Goal: Information Seeking & Learning: Check status

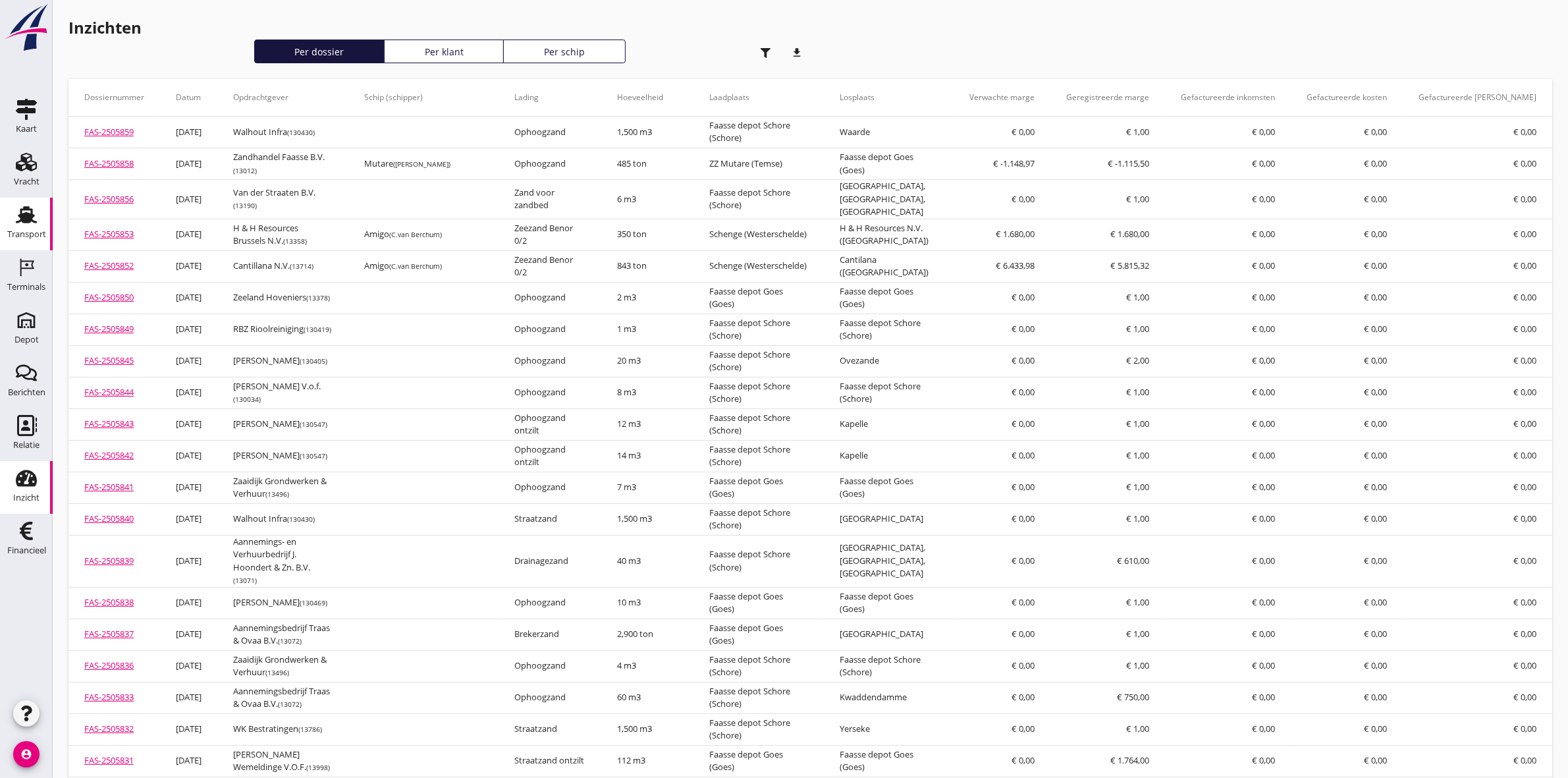
click at [25, 221] on use at bounding box center [26, 214] width 21 height 17
click at [27, 229] on div "Transport" at bounding box center [26, 234] width 39 height 18
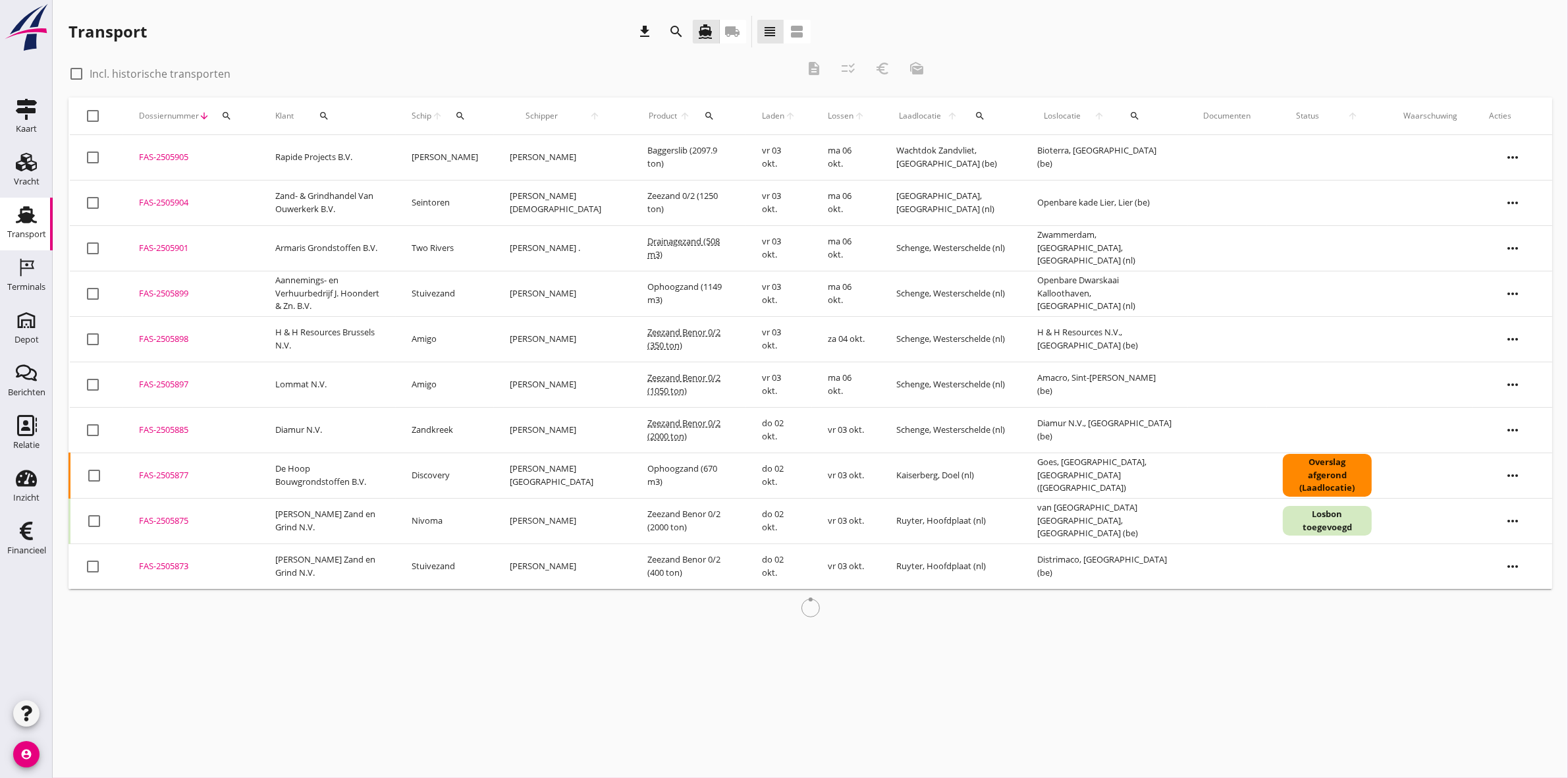
click at [225, 114] on icon "search" at bounding box center [226, 116] width 11 height 11
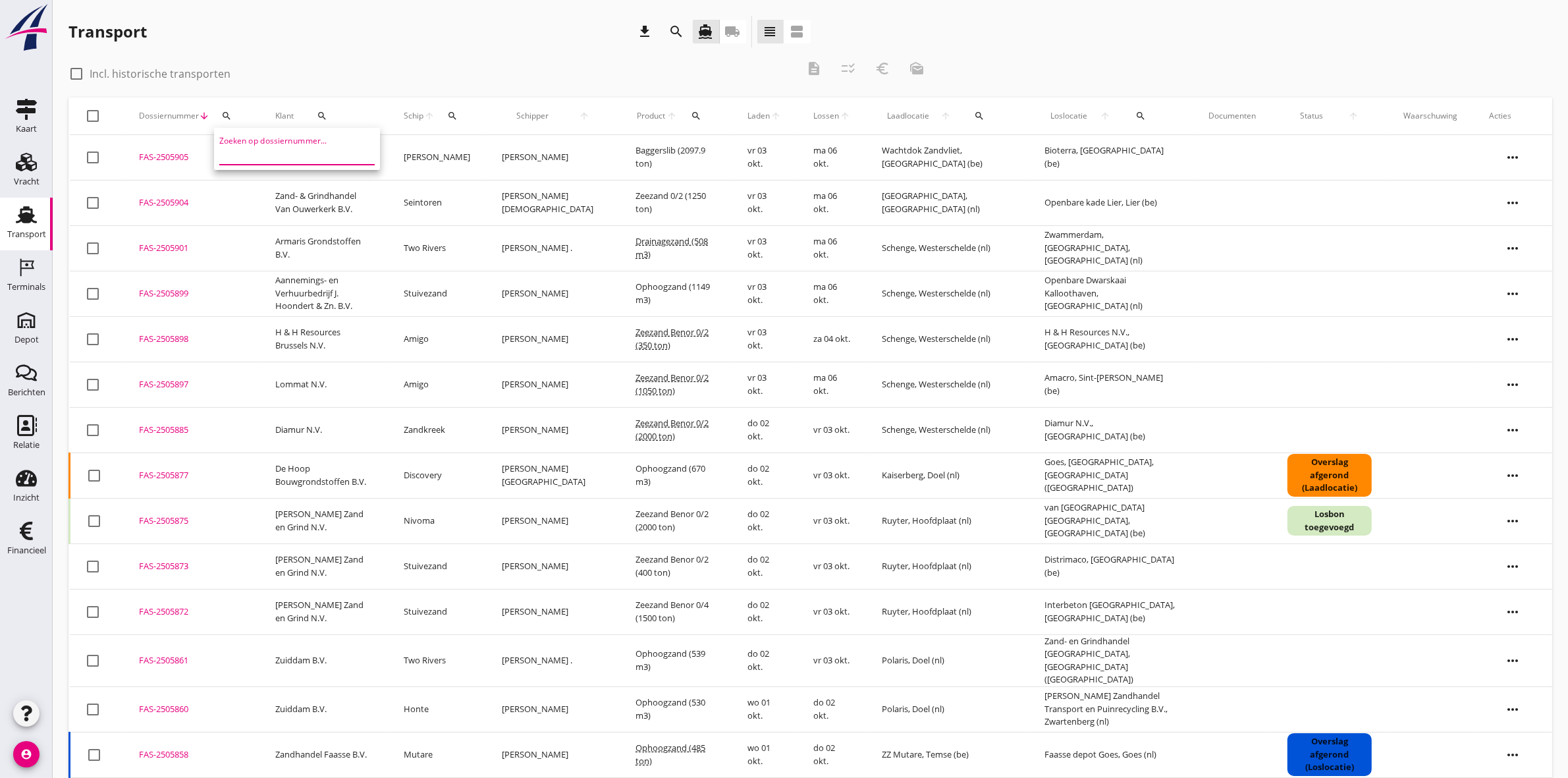
click at [239, 152] on input "Zoeken op dossiernummer..." at bounding box center [287, 154] width 137 height 21
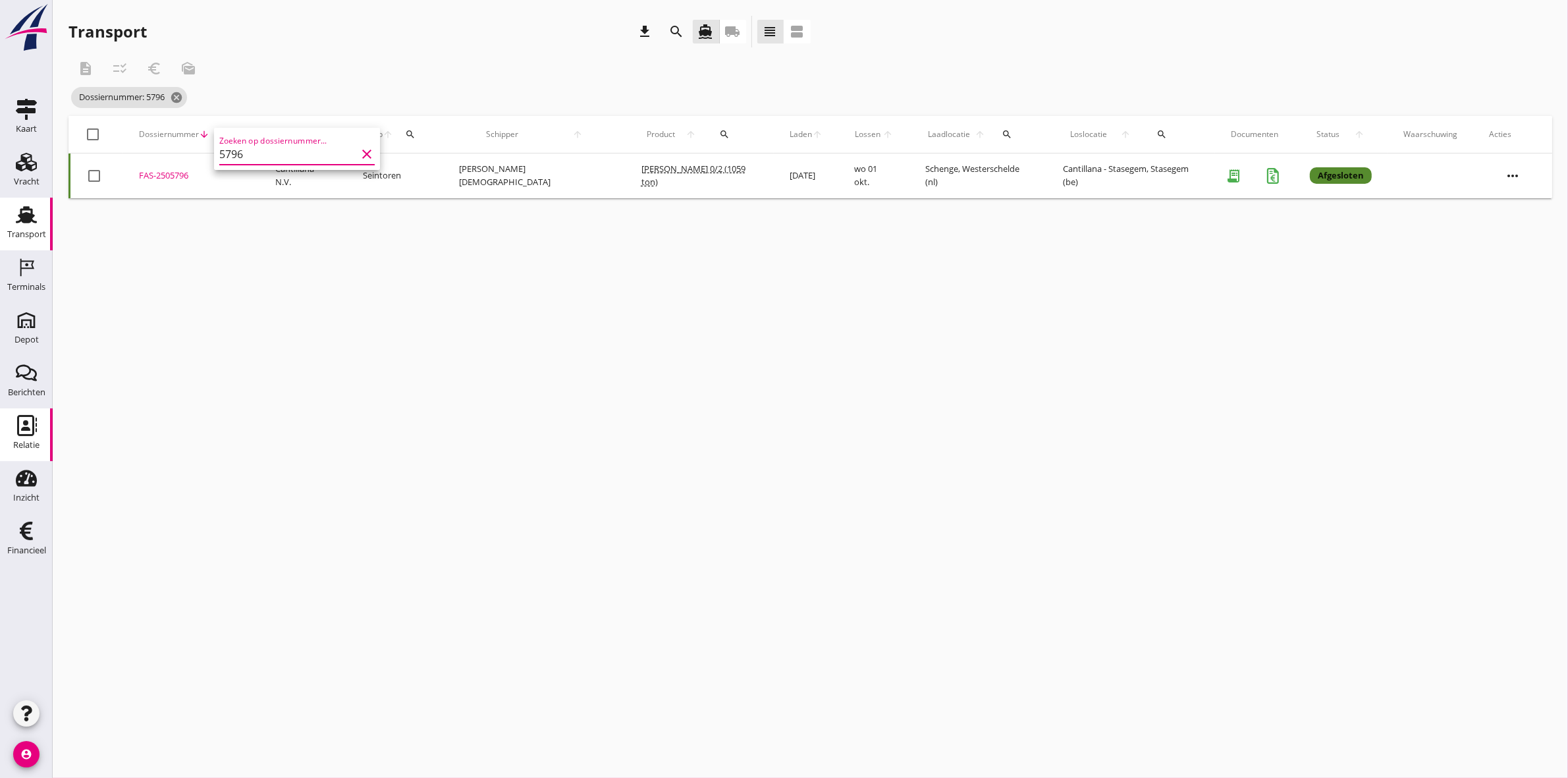
type input "5796"
drag, startPoint x: 277, startPoint y: 158, endPoint x: 117, endPoint y: 158, distance: 160.0
click at [117, 158] on div "Deel track en trace Vracht details Vracht aanpassen Schip wijzigen Vracht kopie…" at bounding box center [784, 389] width 1568 height 778
click at [231, 131] on icon "search" at bounding box center [226, 134] width 11 height 11
click at [245, 173] on input "5796" at bounding box center [295, 172] width 137 height 21
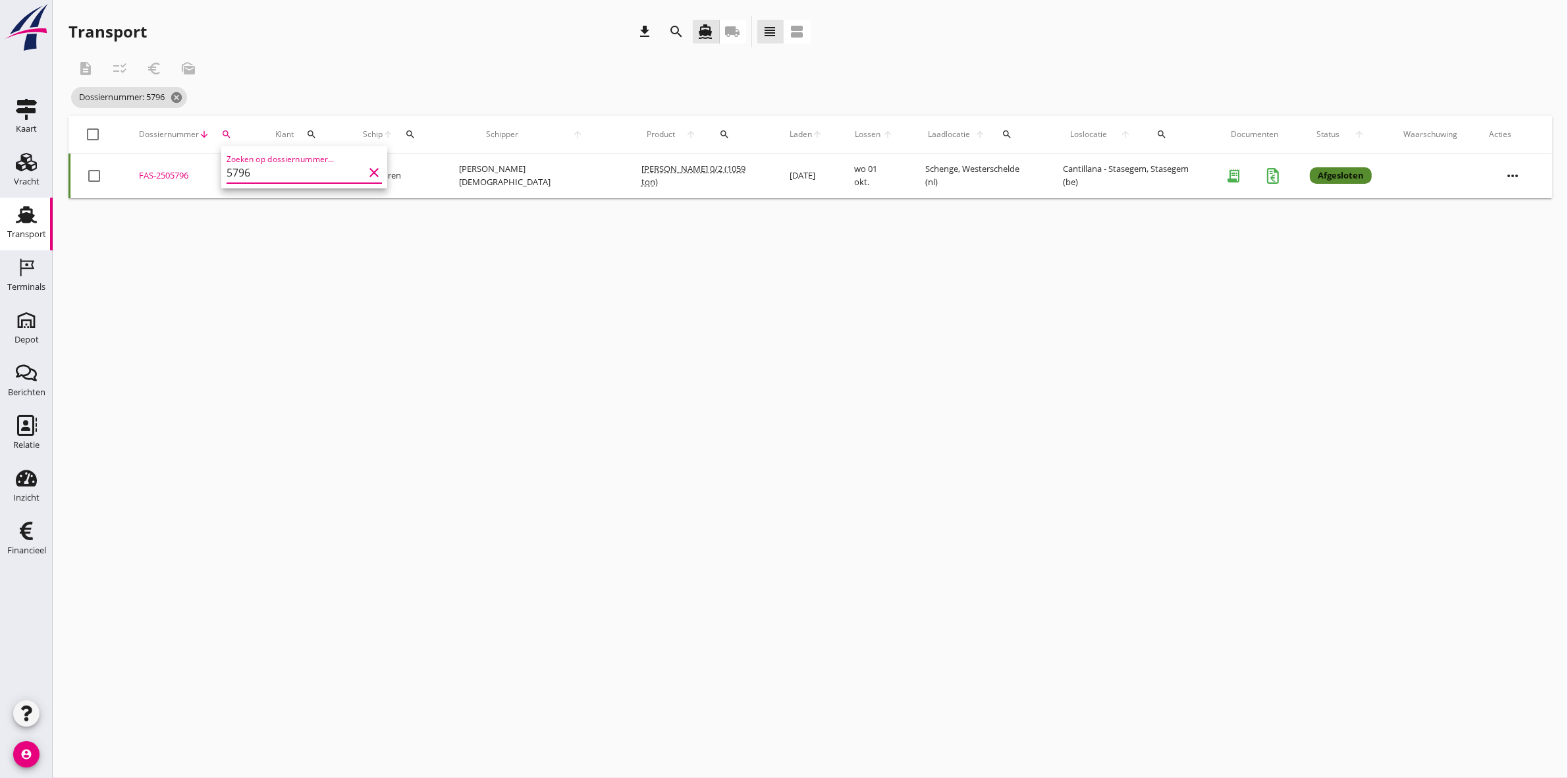
click at [366, 168] on icon "clear" at bounding box center [374, 172] width 16 height 16
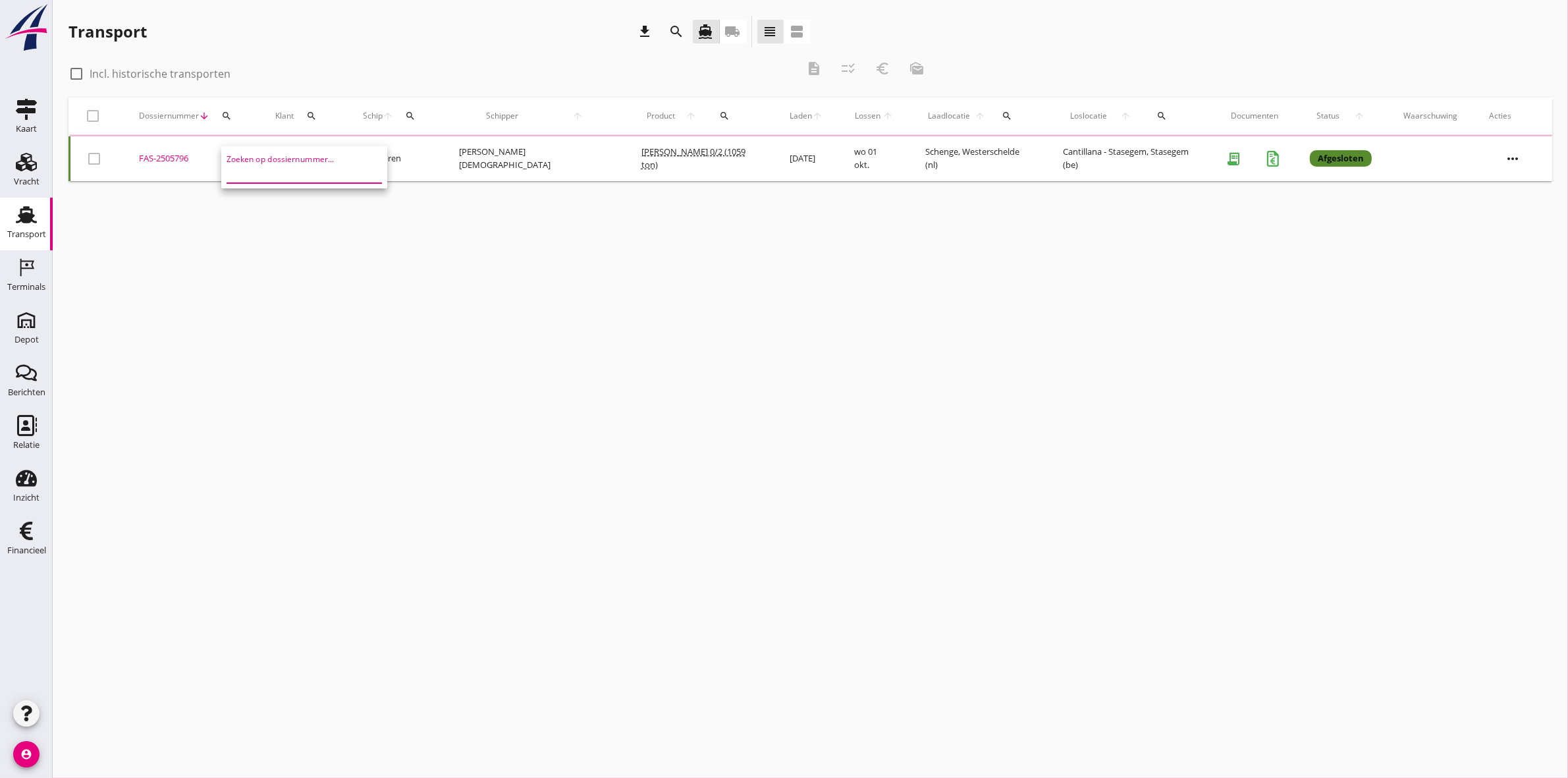
click at [259, 171] on input "Zoeken op dossiernummer..." at bounding box center [295, 172] width 137 height 21
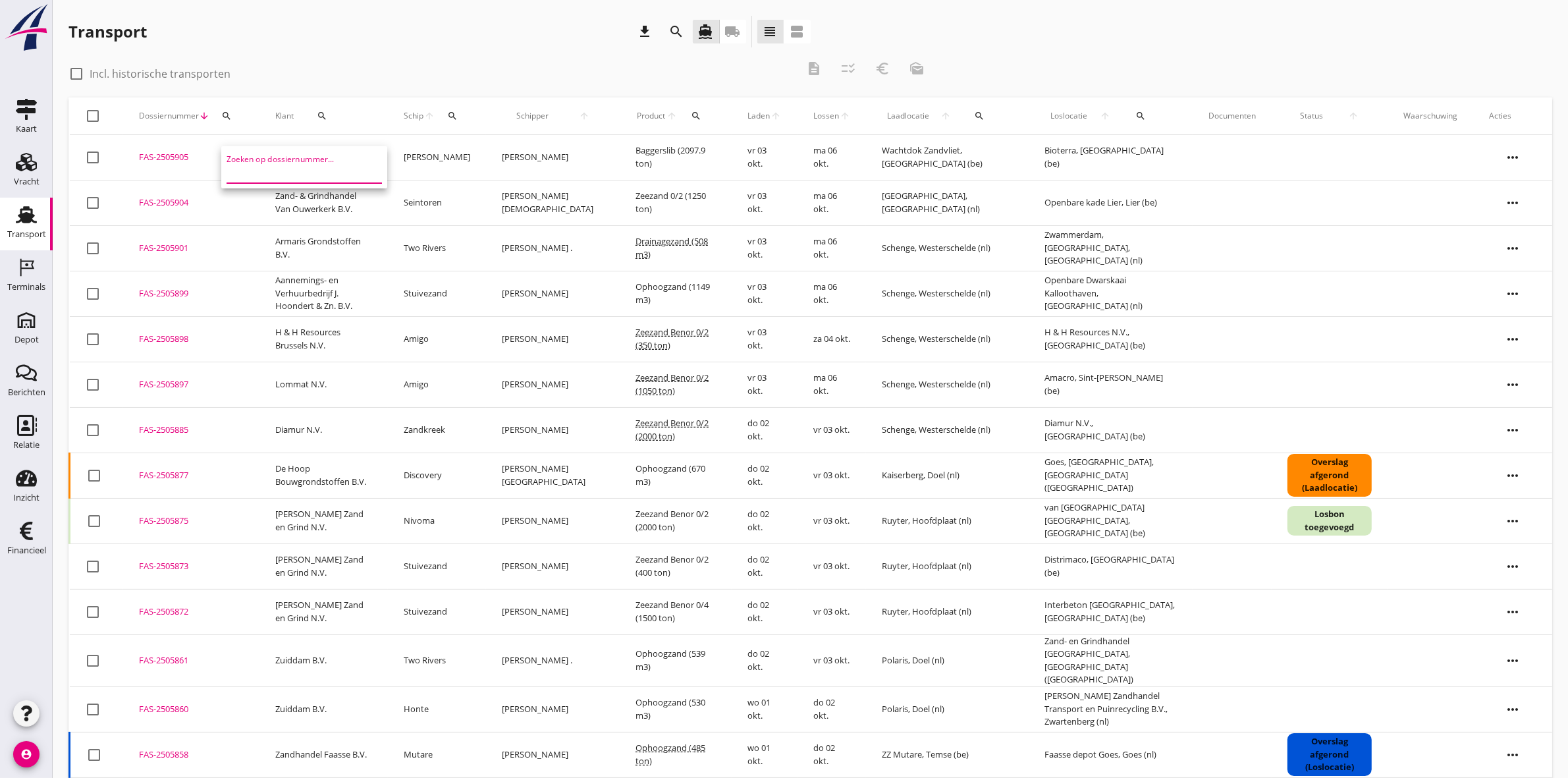
click at [259, 171] on input "Zoeken op dossiernummer..." at bounding box center [295, 172] width 137 height 21
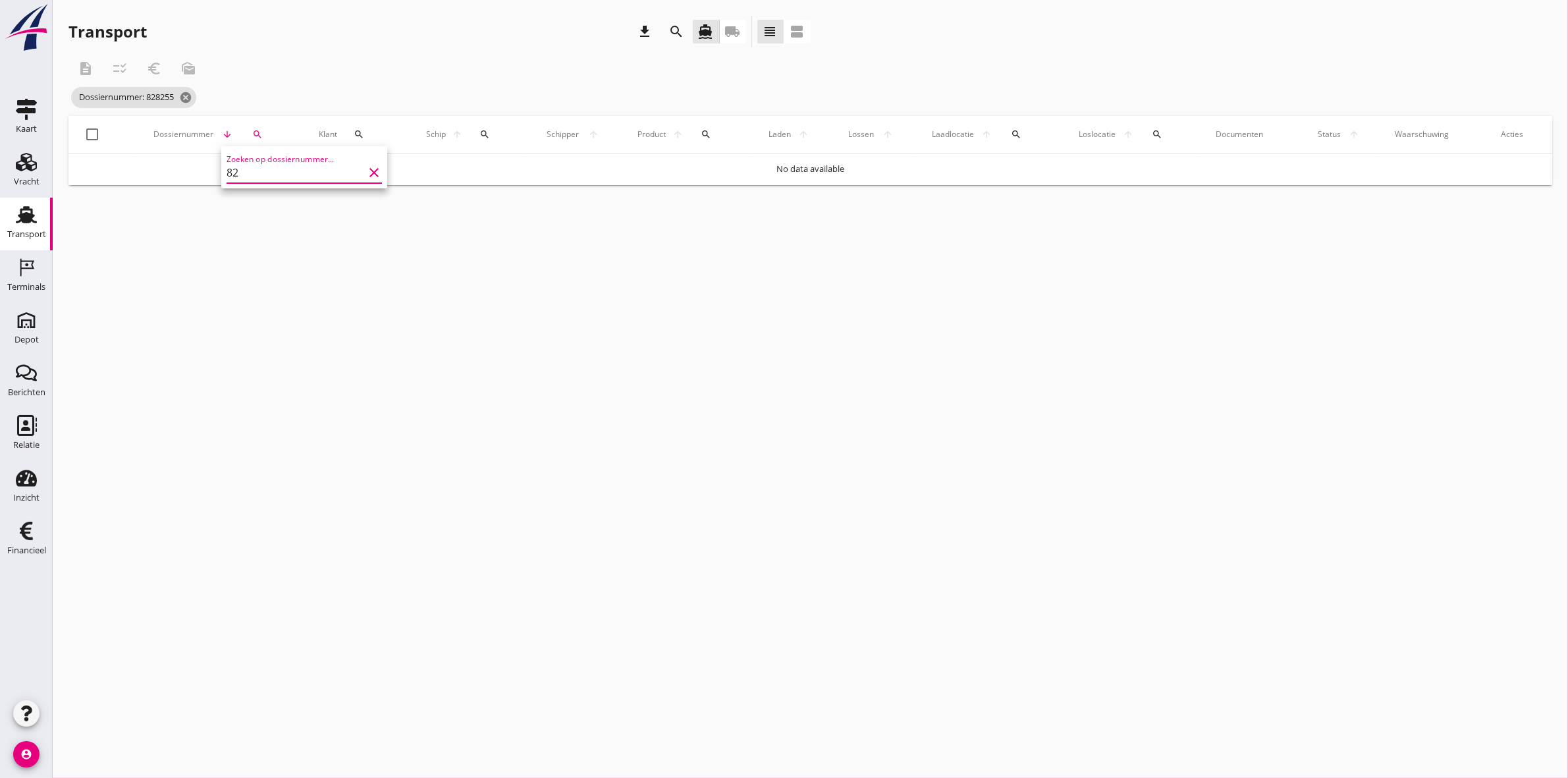
type input "8"
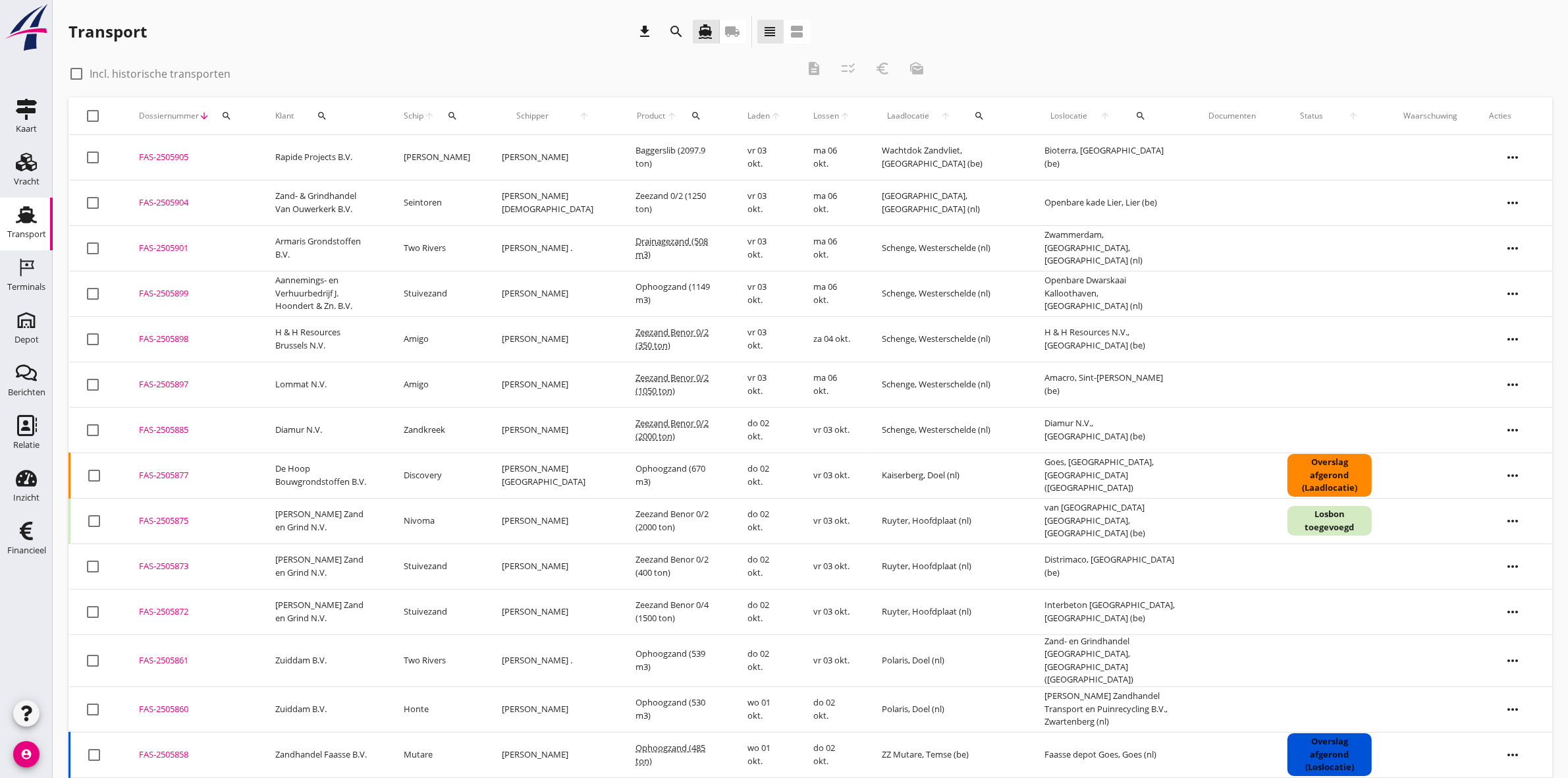
click at [228, 113] on icon "search" at bounding box center [226, 116] width 11 height 11
click at [255, 160] on input "Zoeken op dossiernummer..." at bounding box center [287, 154] width 137 height 21
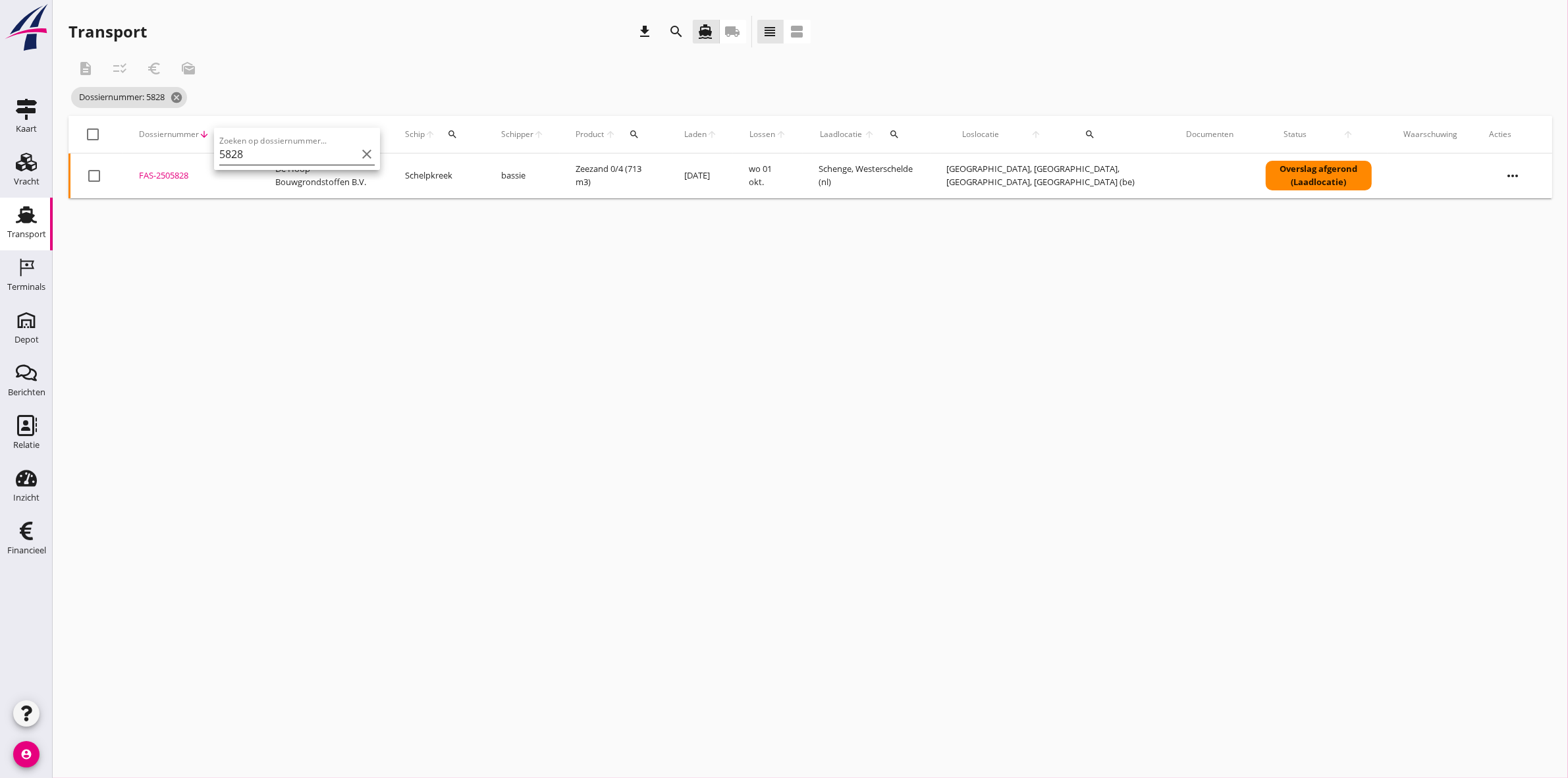
click at [277, 149] on input "5828" at bounding box center [287, 154] width 137 height 21
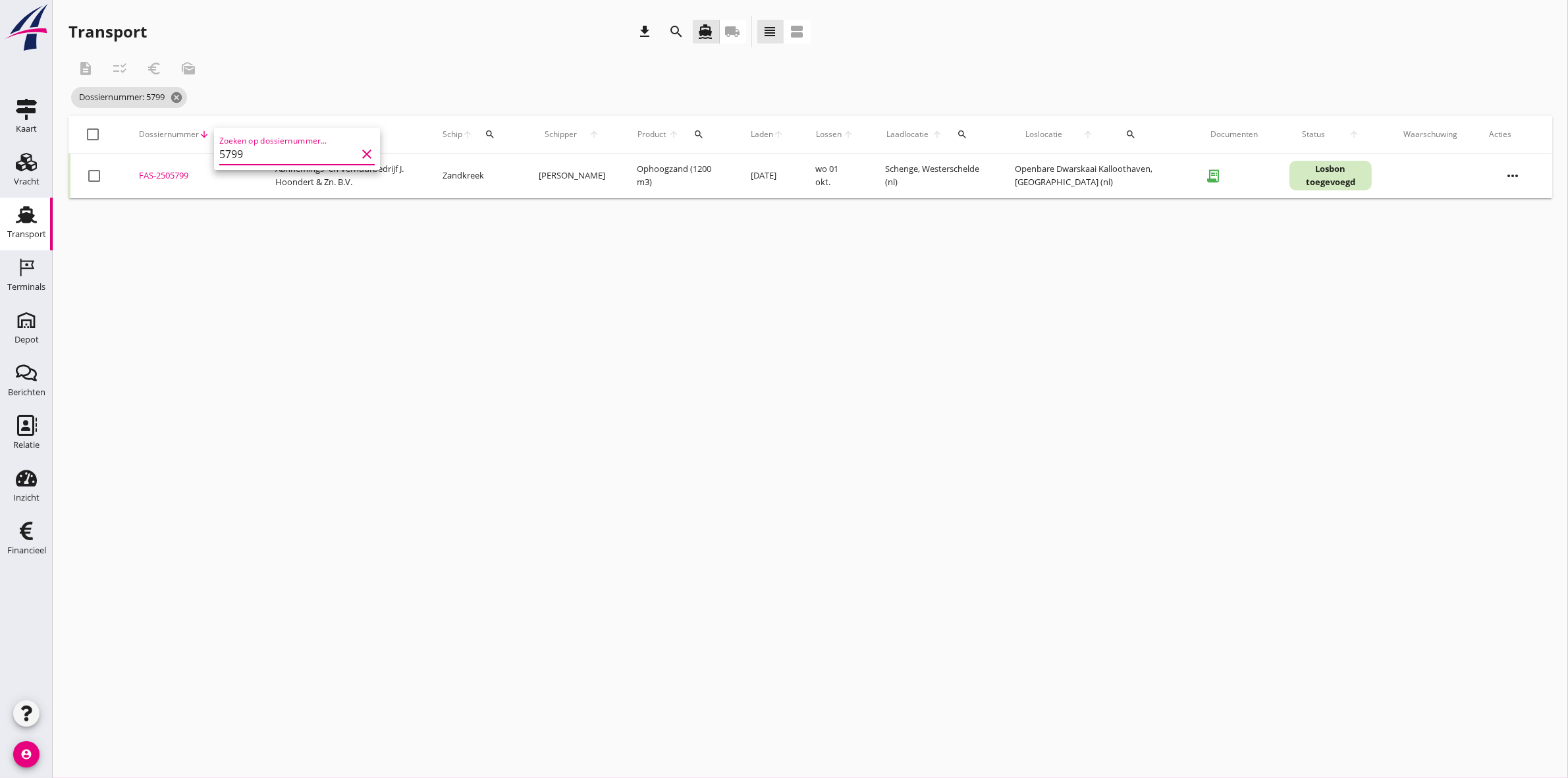
drag, startPoint x: 260, startPoint y: 153, endPoint x: 168, endPoint y: 156, distance: 92.0
click at [168, 156] on div "Deel track en trace Vracht details Vracht aanpassen Schip wijzigen Vracht kopie…" at bounding box center [784, 389] width 1568 height 778
click at [223, 131] on icon "search" at bounding box center [226, 134] width 11 height 11
click at [232, 181] on input "5799" at bounding box center [287, 172] width 137 height 21
click at [247, 172] on input "5799" at bounding box center [287, 172] width 137 height 21
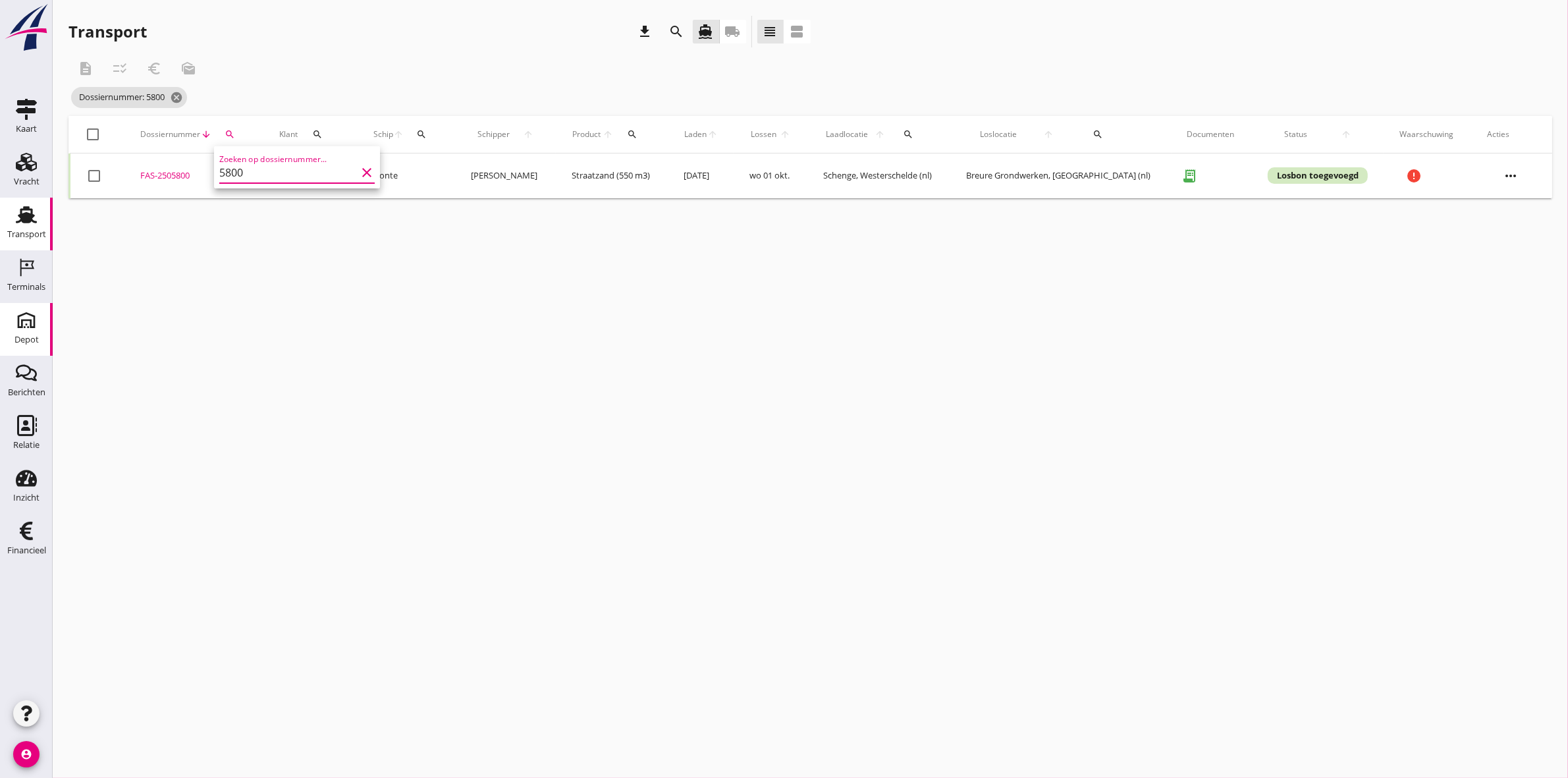
type input "5800"
drag, startPoint x: 295, startPoint y: 169, endPoint x: 101, endPoint y: 182, distance: 194.4
click at [101, 182] on div "Deel track en trace Vracht details Vracht aanpassen Schip wijzigen Vracht kopie…" at bounding box center [784, 389] width 1568 height 778
click at [235, 129] on icon "search" at bounding box center [229, 134] width 11 height 11
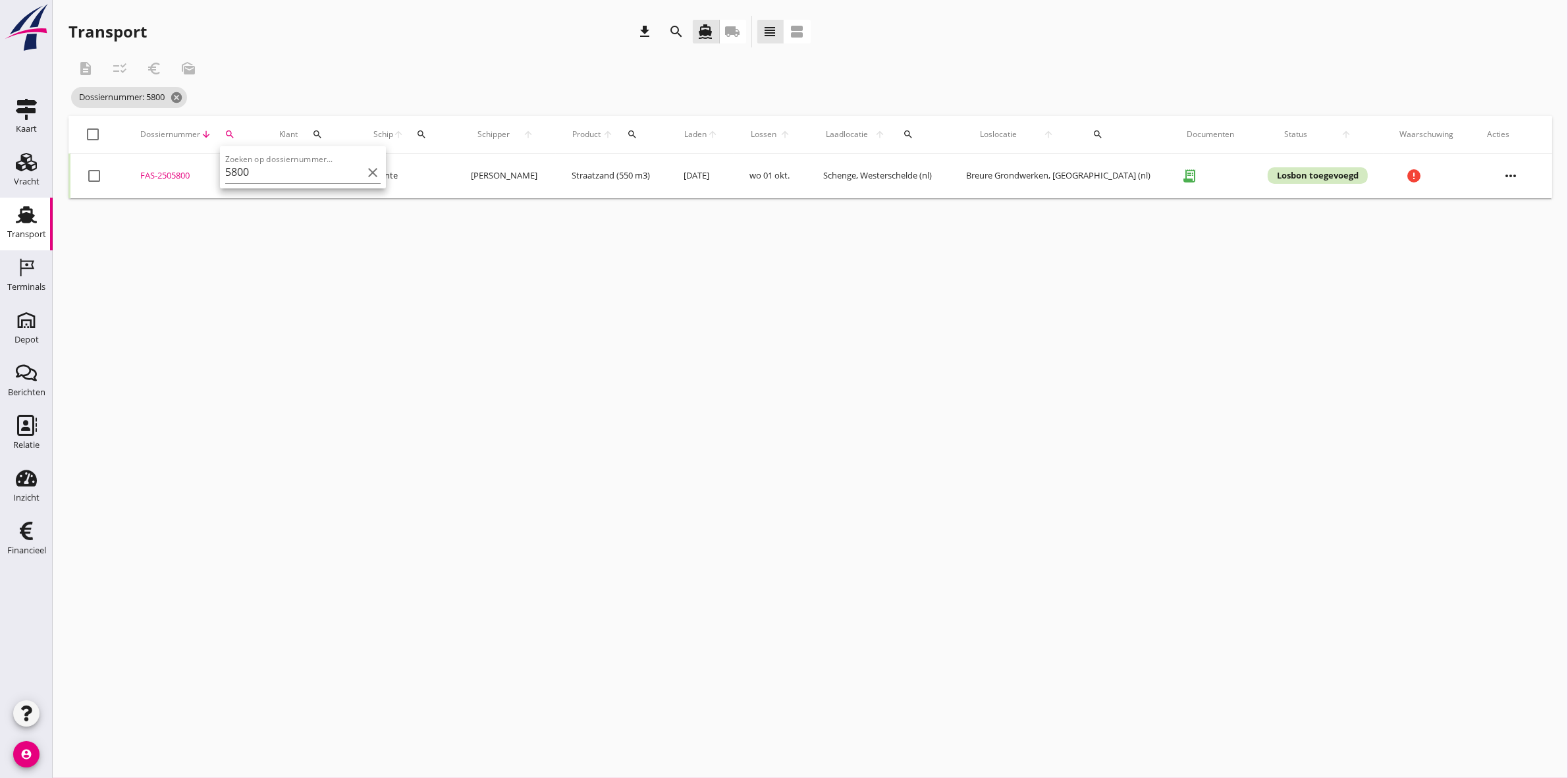
click at [251, 161] on div "Zoeken op dossiernummer... 5800 clear" at bounding box center [302, 168] width 155 height 29
click at [365, 167] on icon "clear" at bounding box center [373, 172] width 16 height 16
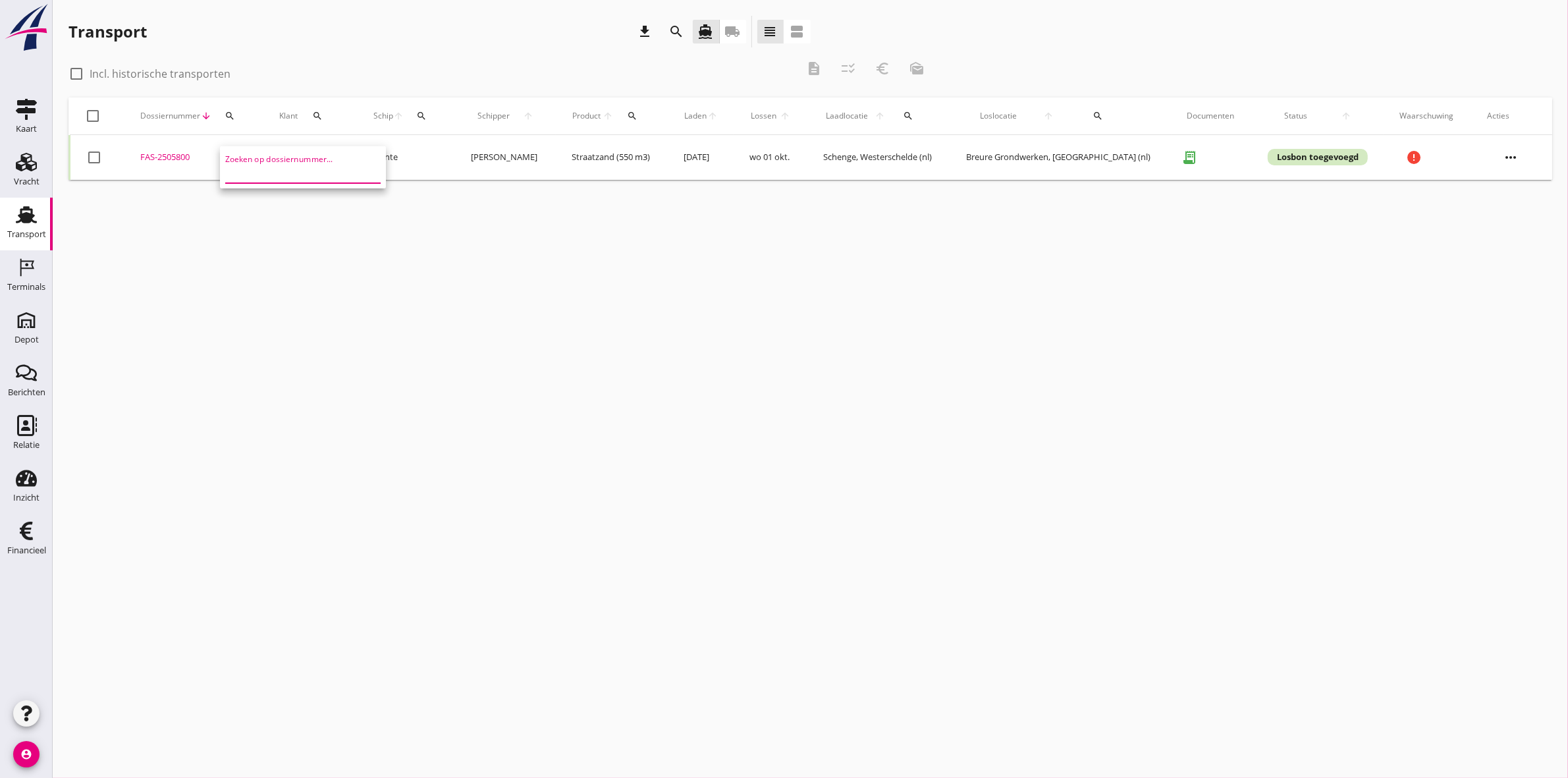
scroll to position [0, 0]
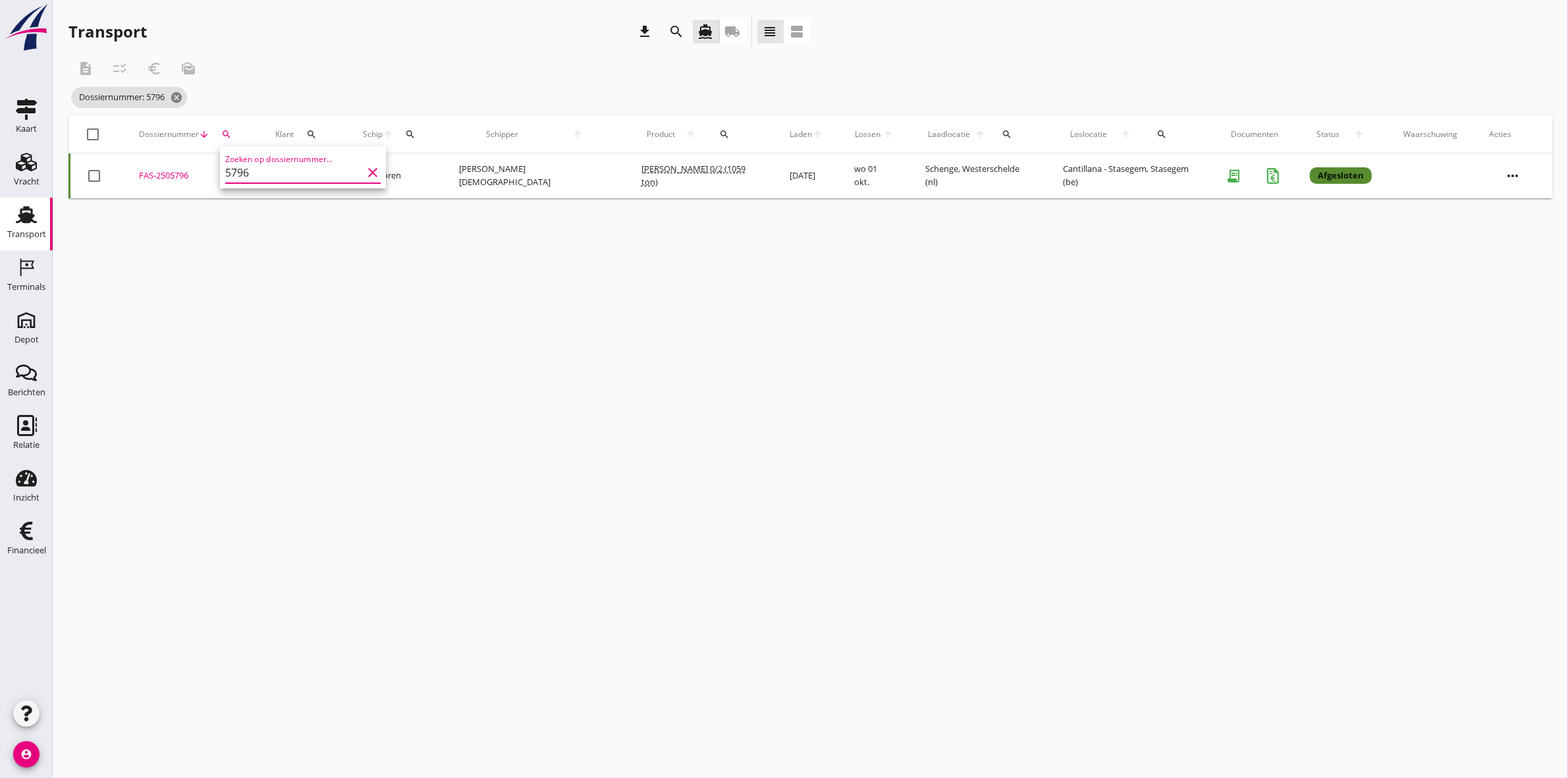
type input "5796"
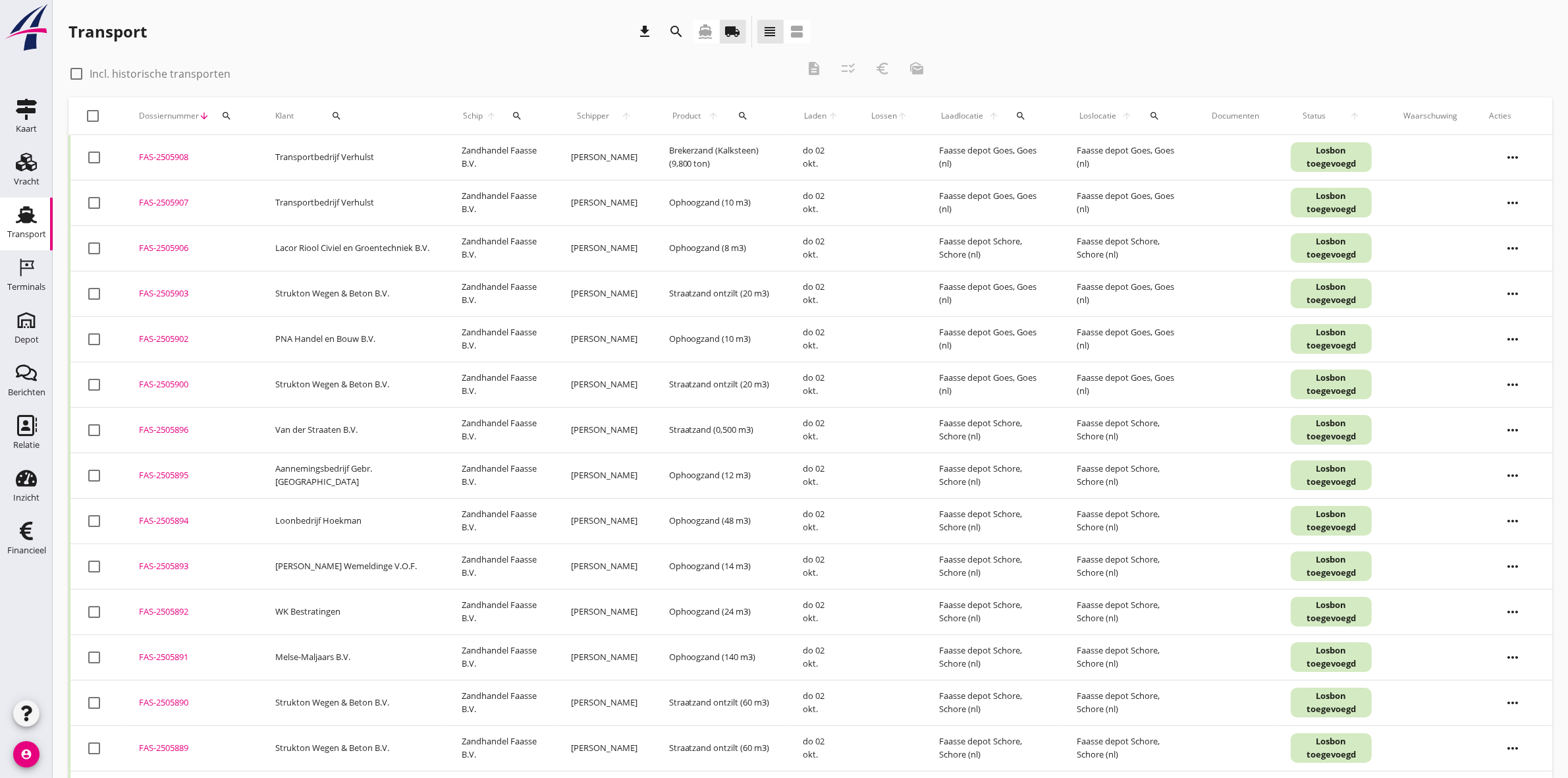
click at [232, 114] on div "search" at bounding box center [226, 116] width 23 height 11
click at [251, 153] on input "Zoeken op dossiernummer..." at bounding box center [287, 154] width 137 height 21
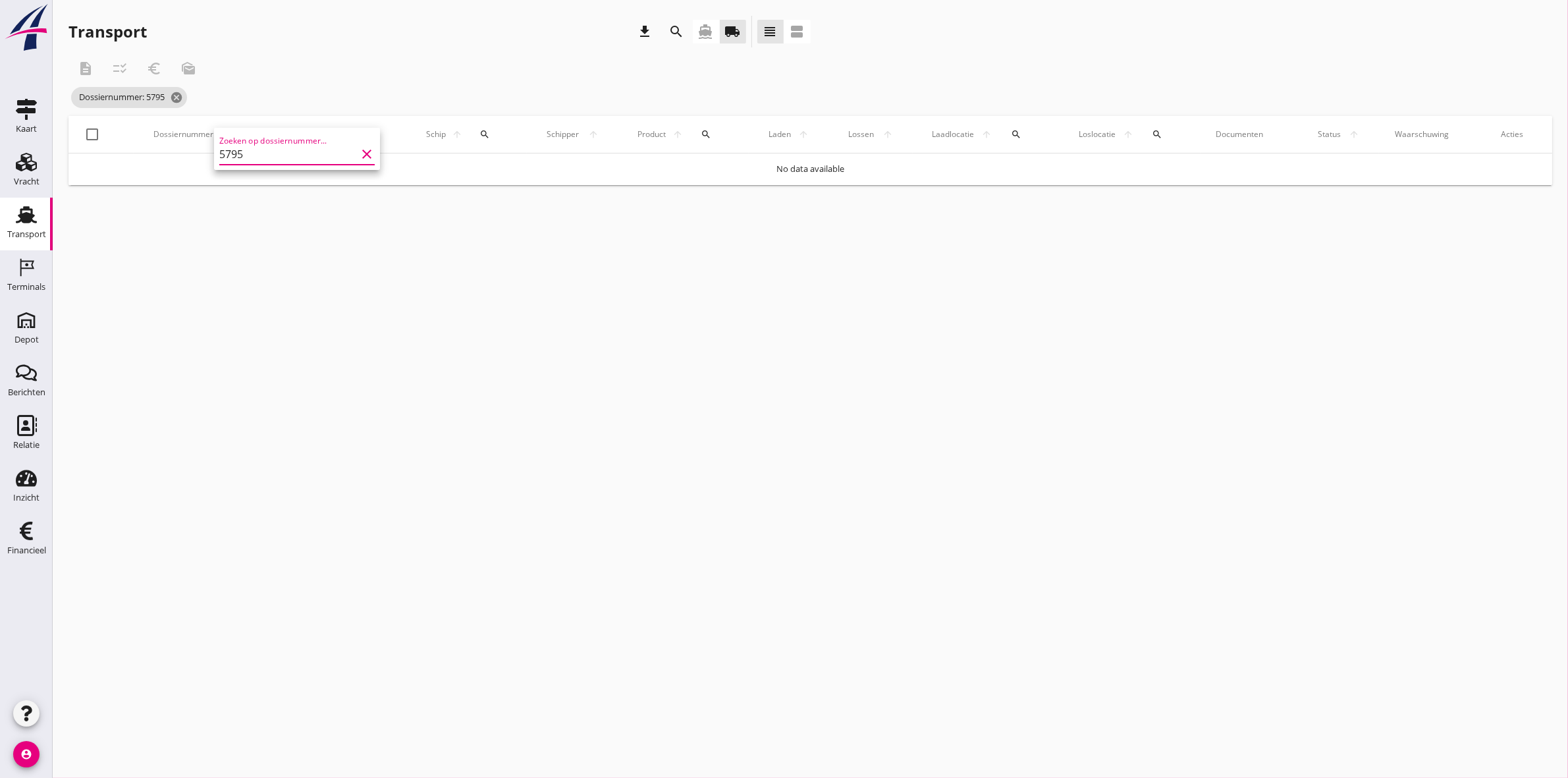
type input "5795"
click at [709, 24] on icon "directions_boat" at bounding box center [706, 31] width 16 height 16
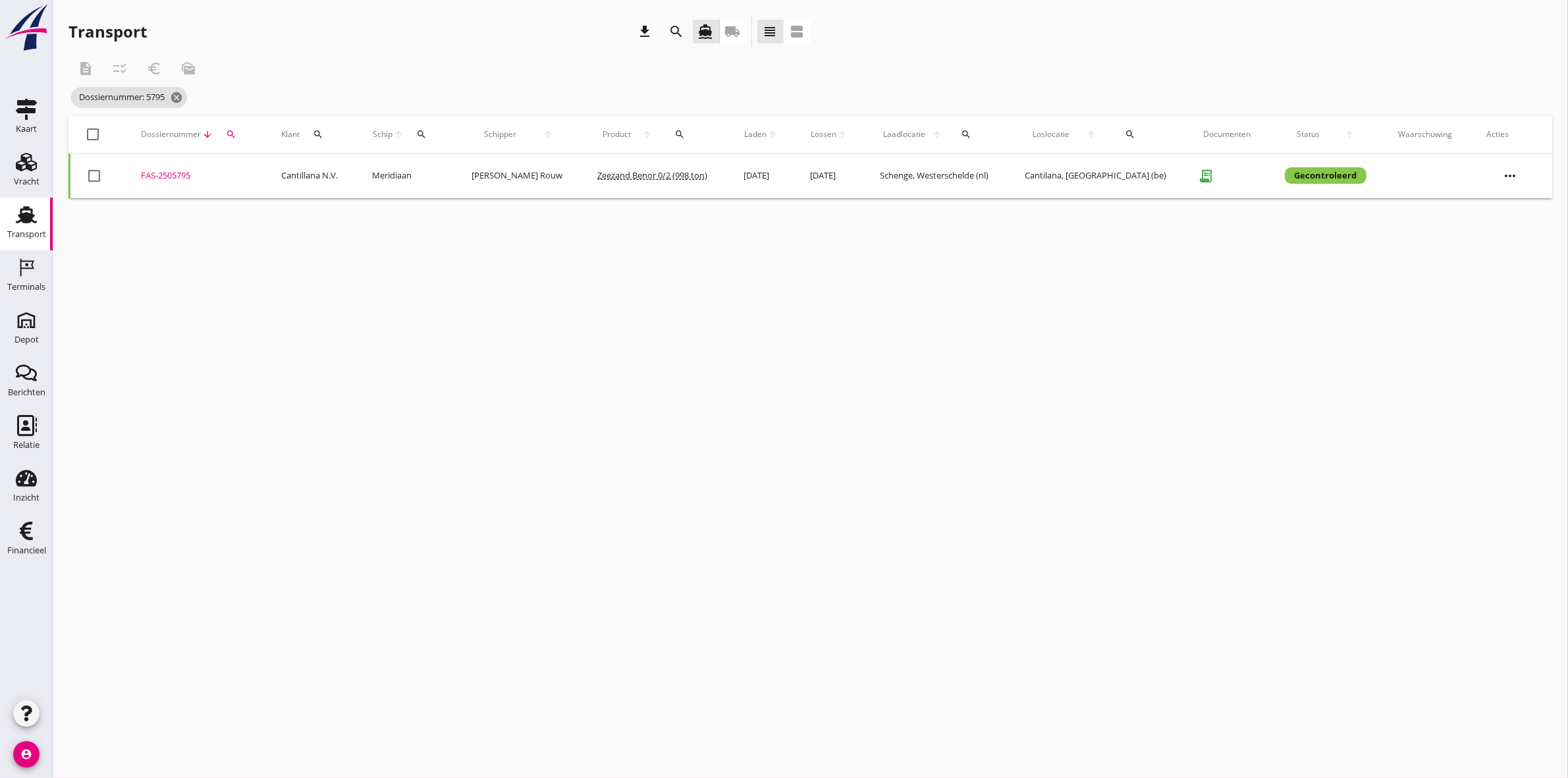
click at [165, 179] on div "FAS-2505795" at bounding box center [195, 175] width 109 height 13
